Goal: Find contact information: Find contact information

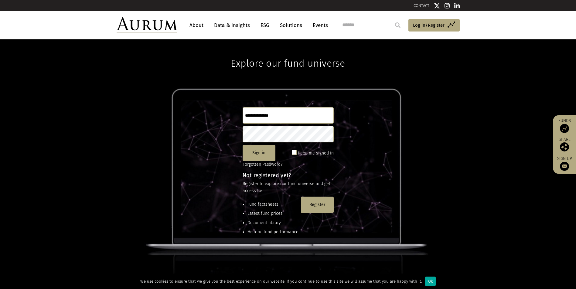
click at [199, 27] on link "About" at bounding box center [196, 25] width 20 height 11
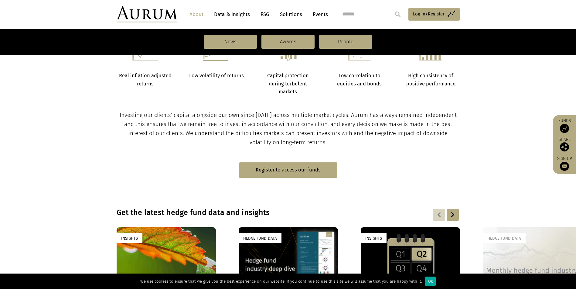
scroll to position [212, 0]
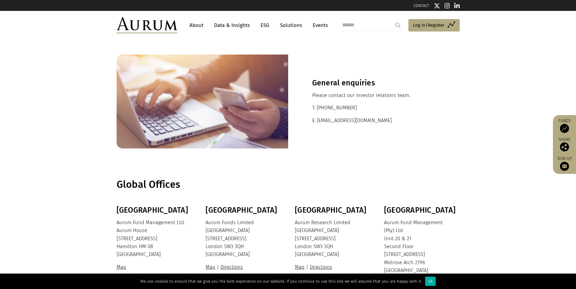
scroll to position [61, 0]
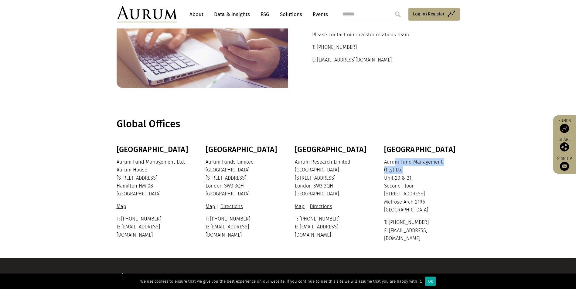
drag, startPoint x: 399, startPoint y: 172, endPoint x: 394, endPoint y: 157, distance: 15.9
click at [394, 157] on div "South Africa Aurum Fund Management (Pty) Ltd Unit 20 & 21 Second Floor 1 Melros…" at bounding box center [421, 193] width 74 height 97
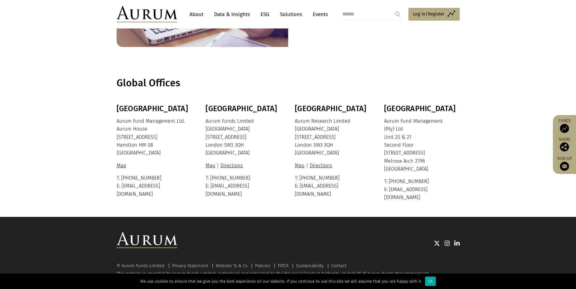
click at [161, 272] on div "© Aurum Funds Limited Privacy Statement Website Ts & Cs Policies FATCA Sustaina…" at bounding box center [288, 273] width 343 height 19
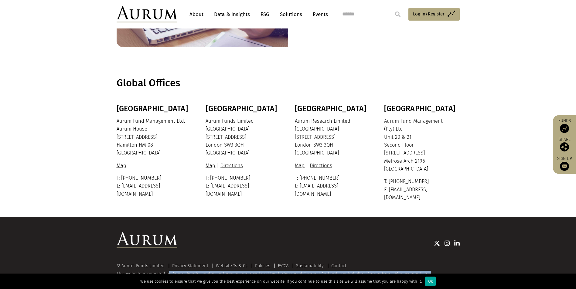
drag, startPoint x: 158, startPoint y: 264, endPoint x: 336, endPoint y: 272, distance: 178.6
click at [336, 272] on div "© Aurum Funds Limited Privacy Statement Website Ts & Cs Policies FATCA Sustaina…" at bounding box center [288, 273] width 343 height 19
